Goal: Book appointment/travel/reservation

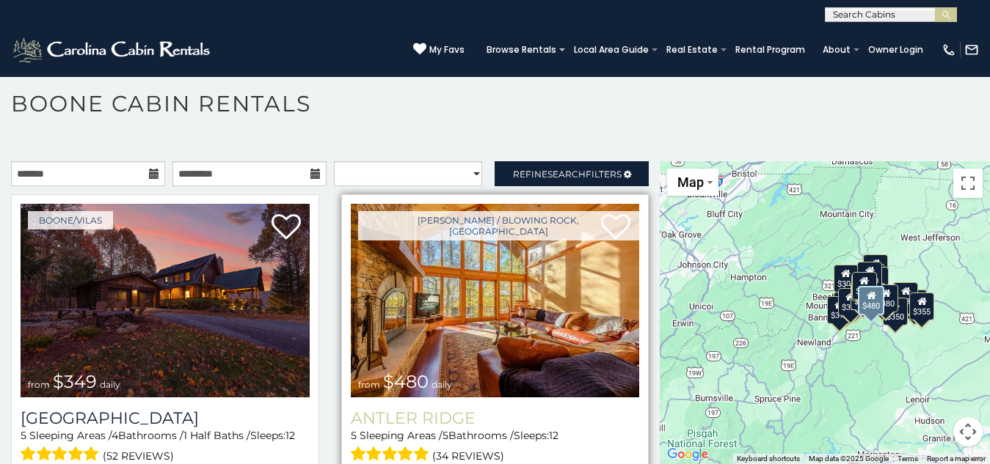
scroll to position [43, 0]
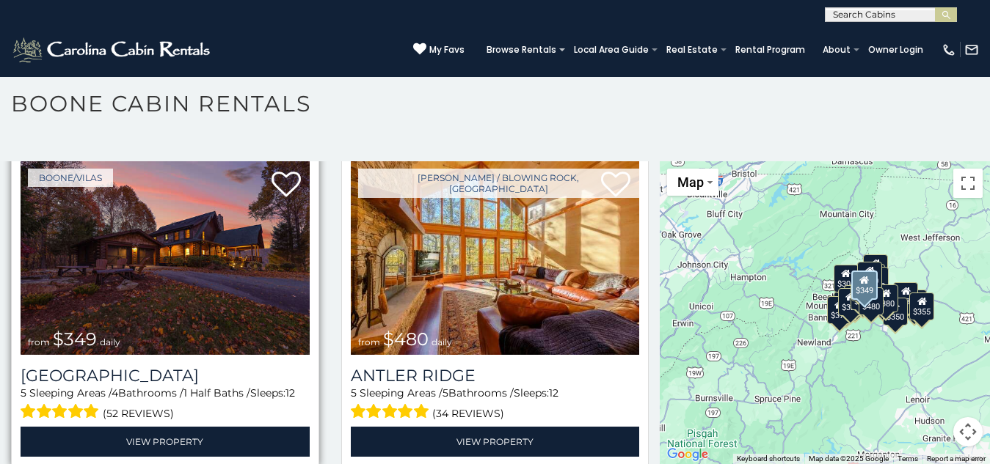
click at [106, 207] on img at bounding box center [165, 258] width 289 height 194
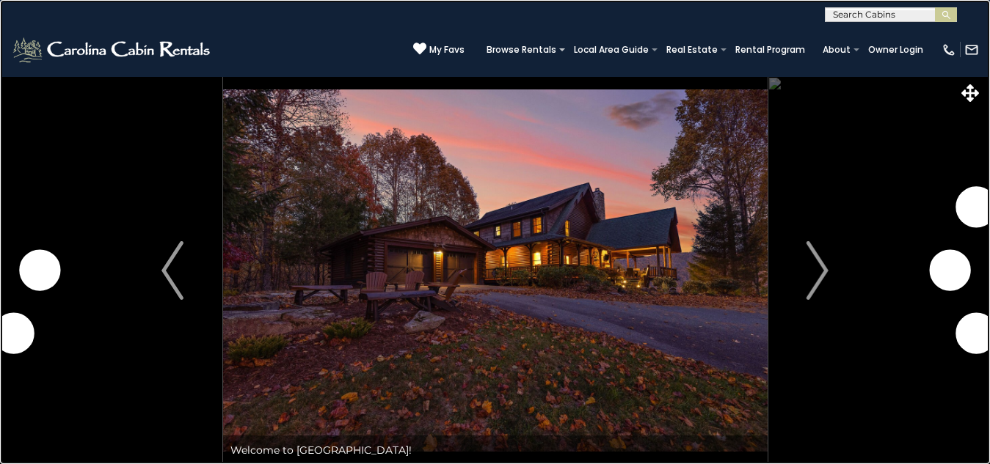
click at [227, 110] on link at bounding box center [495, 232] width 990 height 464
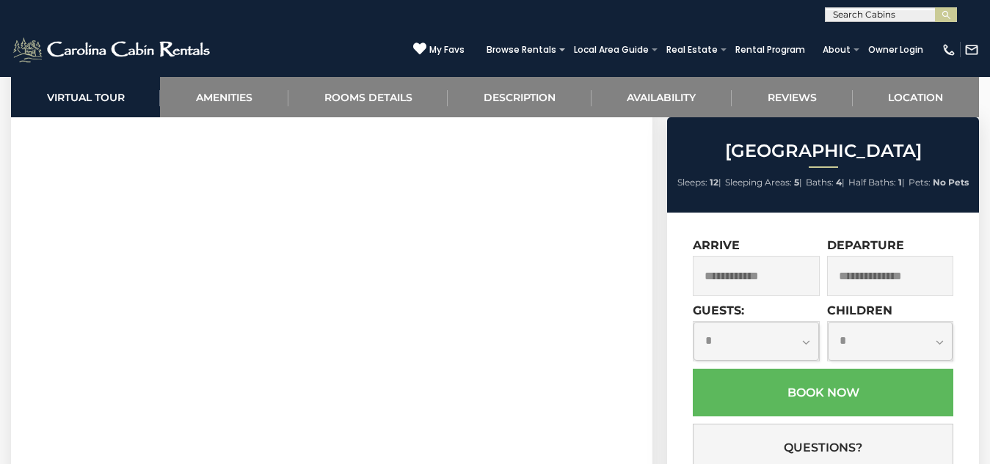
scroll to position [1032, 0]
